Goal: Use online tool/utility: Utilize a website feature to perform a specific function

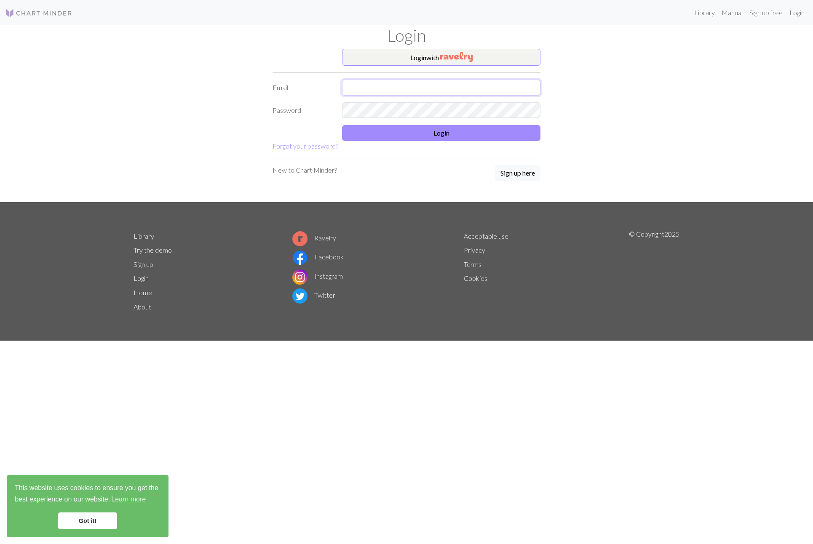
click at [417, 88] on input "text" at bounding box center [441, 88] width 198 height 16
click at [404, 129] on button "Login" at bounding box center [441, 133] width 198 height 16
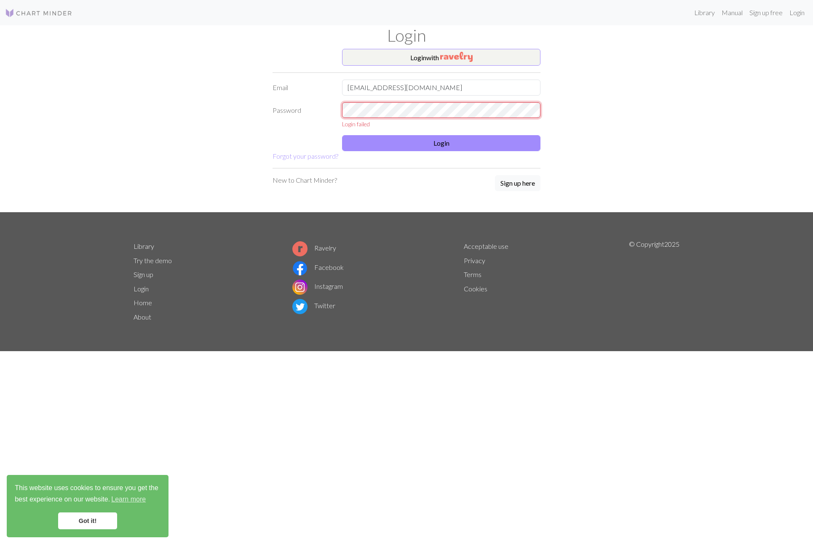
drag, startPoint x: 439, startPoint y: 100, endPoint x: 136, endPoint y: 99, distance: 302.8
click at [136, 99] on div "Login with Email [EMAIL_ADDRESS][DOMAIN_NAME] Password Login failed Login Forgo…" at bounding box center [406, 130] width 556 height 163
click at [167, 83] on div "Login with Email [EMAIL_ADDRESS][DOMAIN_NAME] Password Login failed Login Forgo…" at bounding box center [406, 130] width 556 height 163
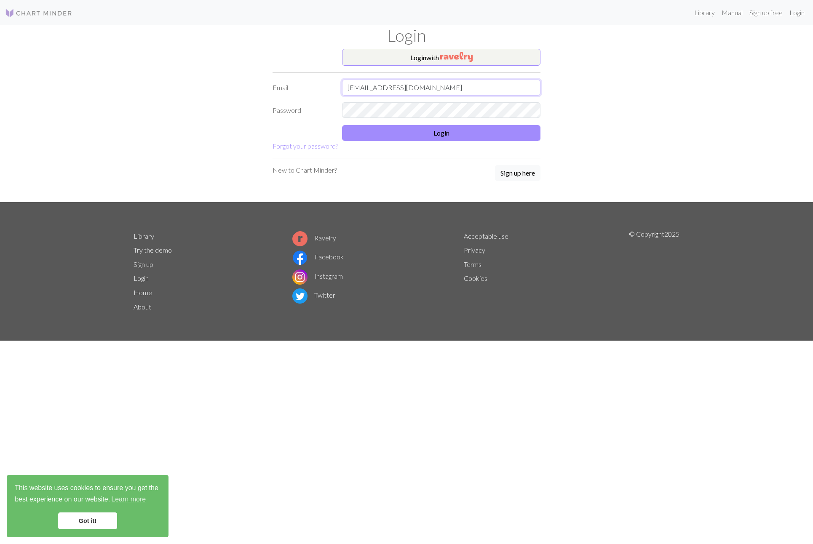
drag, startPoint x: 433, startPoint y: 93, endPoint x: 398, endPoint y: 87, distance: 35.4
click at [389, 89] on input "[EMAIL_ADDRESS][DOMAIN_NAME]" at bounding box center [441, 88] width 198 height 16
type input "[EMAIL_ADDRESS][DOMAIN_NAME]"
click at [458, 129] on button "Login" at bounding box center [441, 133] width 198 height 16
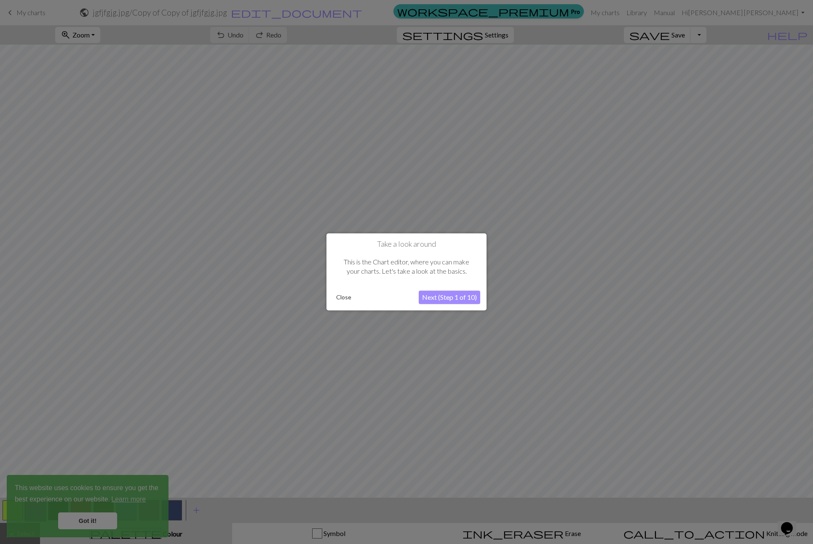
click at [489, 261] on div at bounding box center [406, 272] width 813 height 544
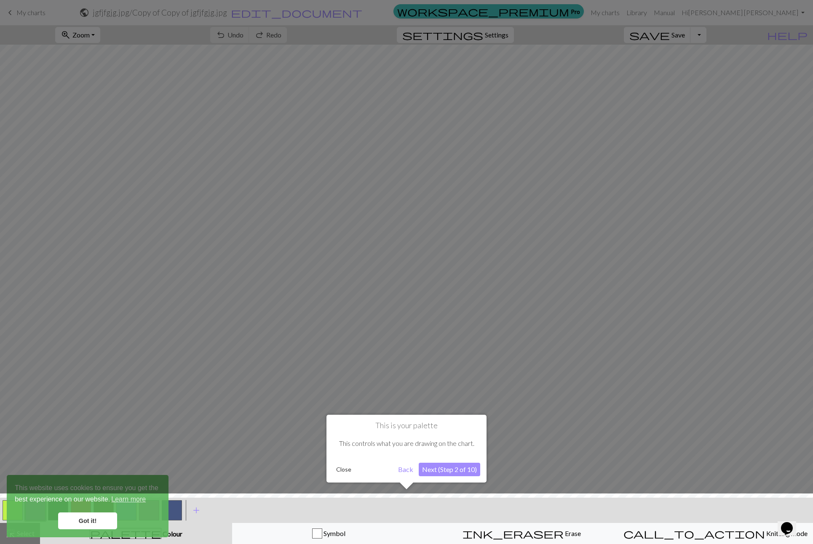
click at [710, 127] on div at bounding box center [406, 272] width 813 height 544
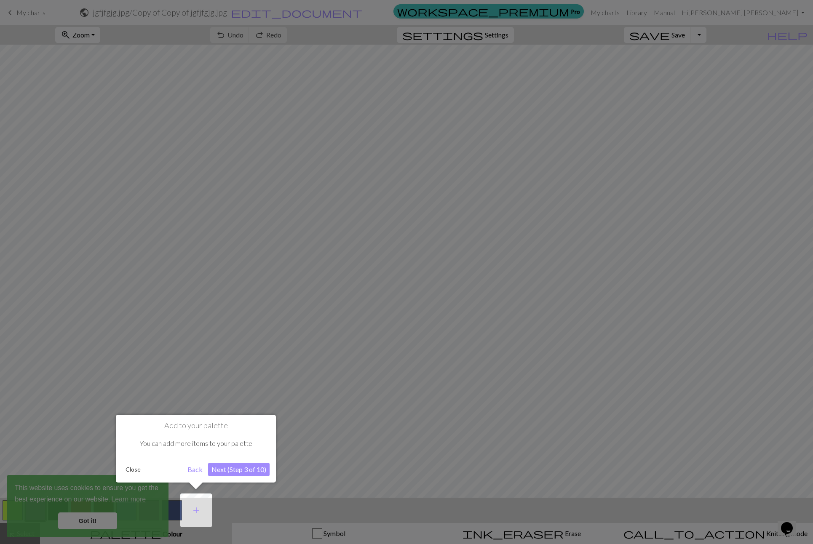
click at [710, 127] on div at bounding box center [406, 272] width 813 height 544
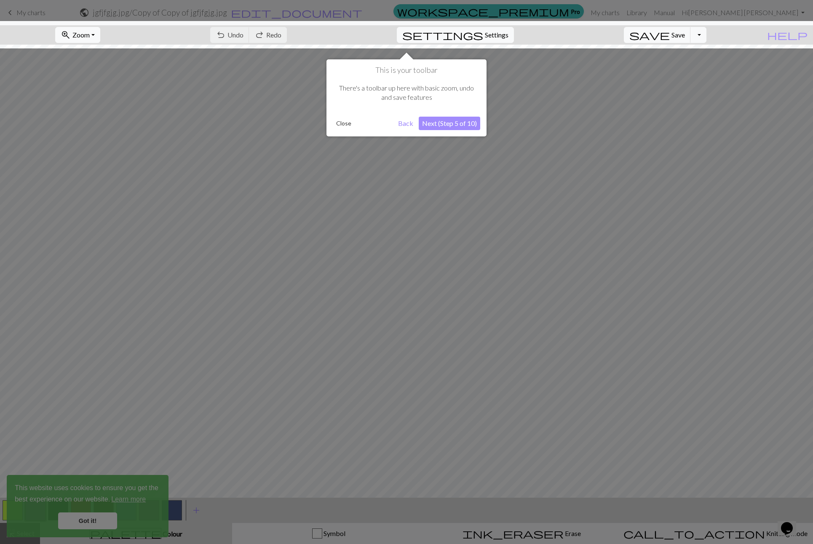
click at [675, 166] on div at bounding box center [406, 272] width 813 height 544
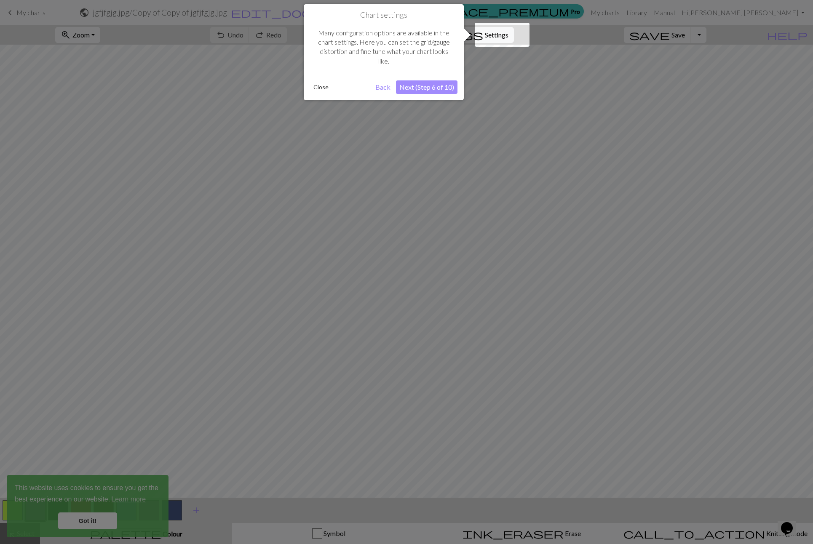
click at [675, 166] on div at bounding box center [406, 272] width 813 height 544
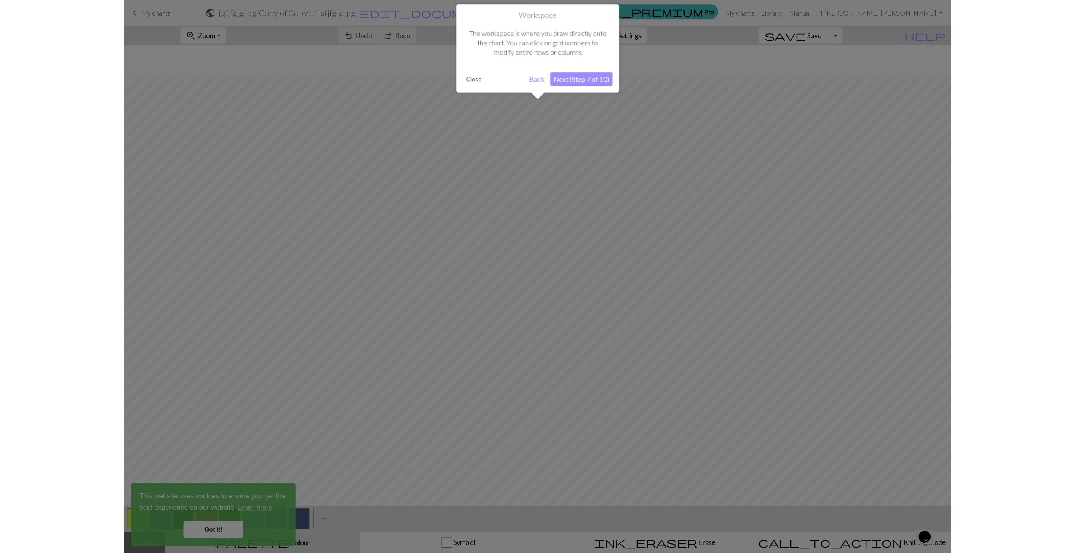
scroll to position [32, 0]
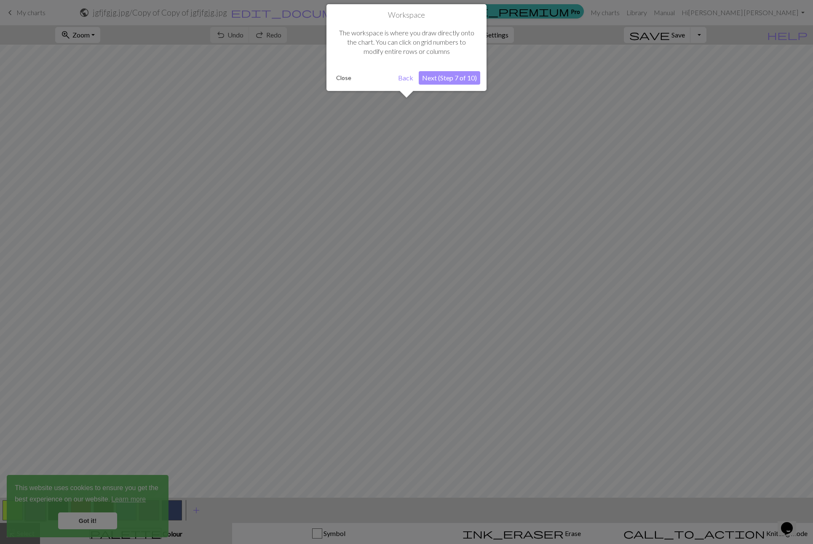
click at [675, 166] on div at bounding box center [406, 272] width 813 height 544
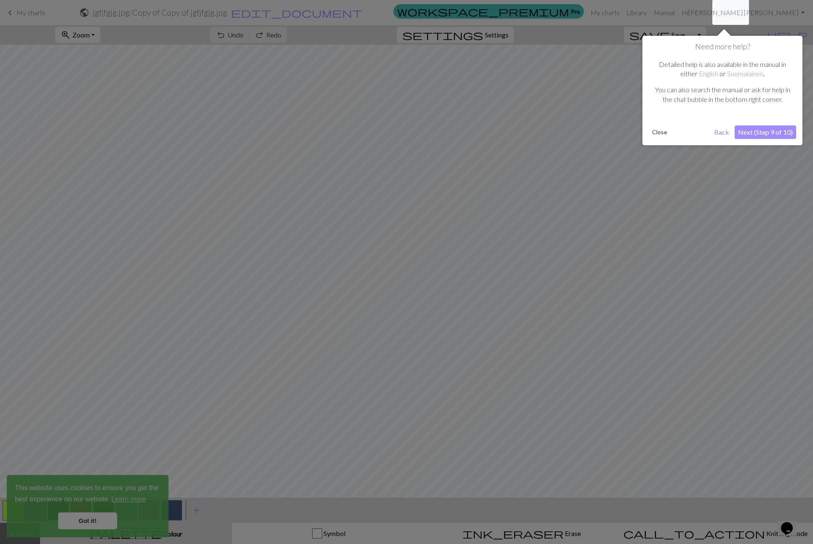
click at [675, 166] on div at bounding box center [406, 272] width 813 height 544
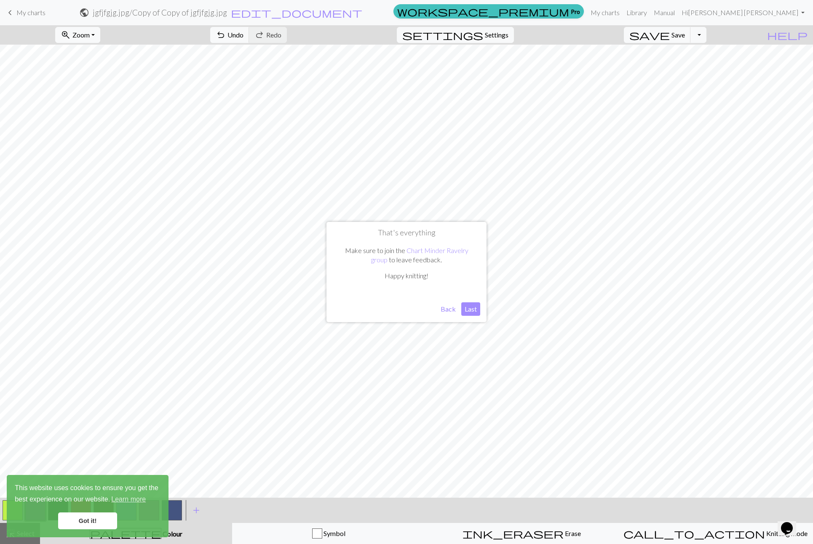
click at [470, 309] on button "Last" at bounding box center [470, 308] width 19 height 13
click at [243, 32] on span "Undo" at bounding box center [235, 35] width 16 height 8
click at [706, 34] on button "Toggle Dropdown" at bounding box center [698, 35] width 16 height 16
click at [689, 66] on button "save_alt Download" at bounding box center [636, 66] width 139 height 13
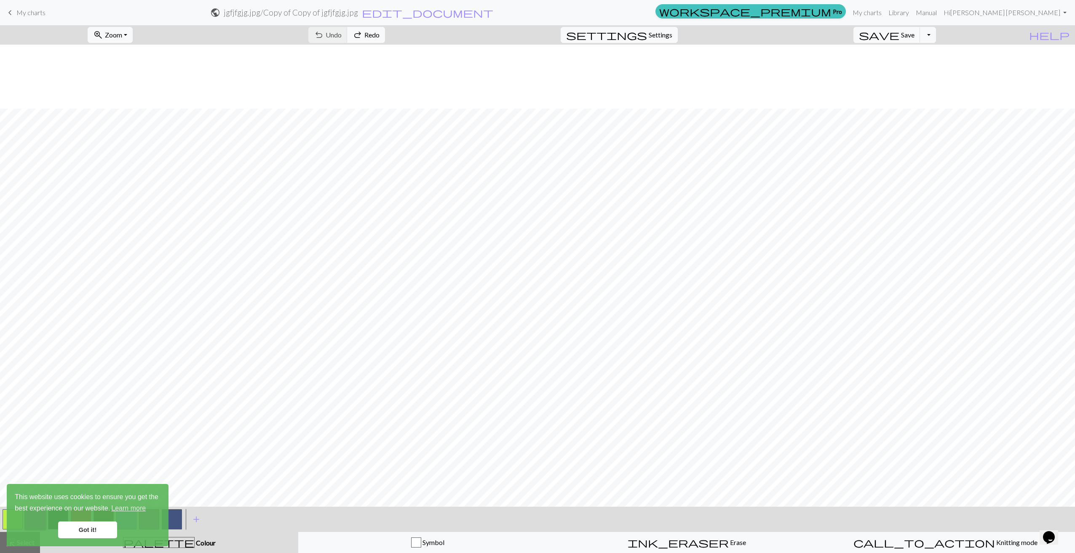
scroll to position [255, 0]
click at [87, 529] on link "Got it!" at bounding box center [87, 530] width 59 height 17
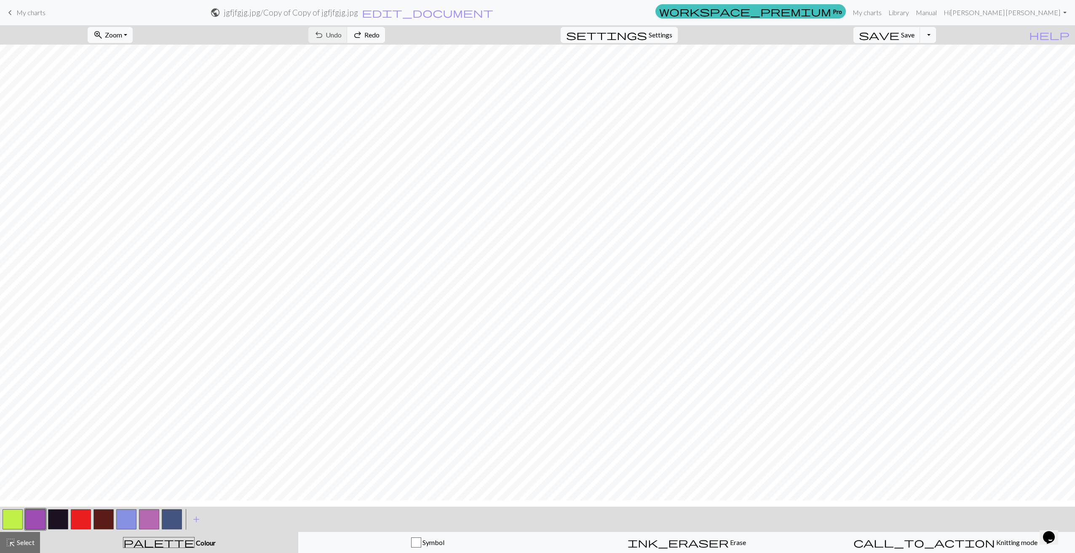
scroll to position [0, 0]
click at [812, 13] on link "Hi [PERSON_NAME] [PERSON_NAME]" at bounding box center [1005, 12] width 130 height 17
click at [812, 37] on span "Save" at bounding box center [907, 35] width 13 height 8
click at [812, 39] on button "save Save Save" at bounding box center [886, 35] width 67 height 16
click at [812, 40] on div "Chart saved Chart saved" at bounding box center [537, 33] width 1075 height 67
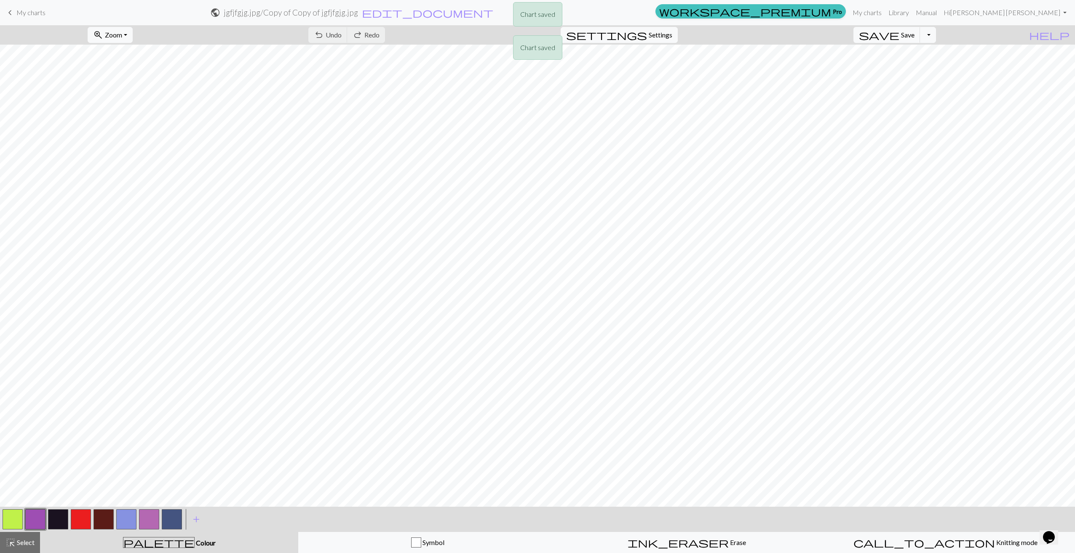
click at [812, 34] on div "Chart saved Chart saved" at bounding box center [537, 33] width 1075 height 67
drag, startPoint x: 94, startPoint y: 30, endPoint x: 105, endPoint y: 36, distance: 12.1
click at [94, 30] on div "zoom_in Zoom Zoom Fit all Fit width Fit height 50% 100% 150% 200% undo Undo Und…" at bounding box center [511, 34] width 1023 height 19
click at [103, 37] on span "zoom_in" at bounding box center [98, 35] width 10 height 12
click at [134, 65] on button "Fit width" at bounding box center [121, 66] width 67 height 13
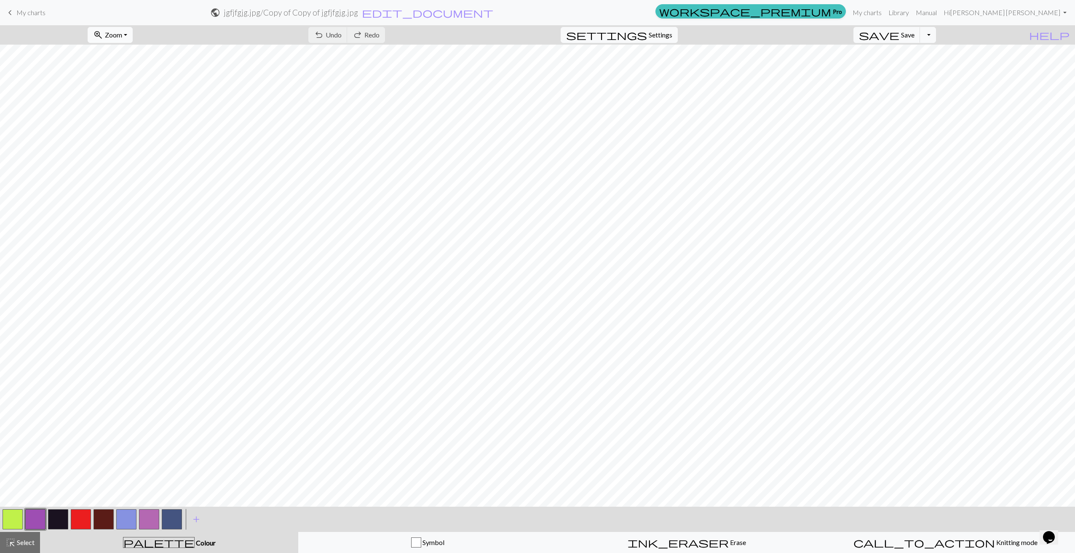
click at [132, 42] on button "zoom_in Zoom Zoom" at bounding box center [110, 35] width 45 height 16
click at [141, 83] on button "Fit height" at bounding box center [121, 79] width 67 height 13
click at [133, 42] on button "zoom_in Zoom Zoom" at bounding box center [110, 35] width 45 height 16
